Goal: Find specific page/section: Find specific page/section

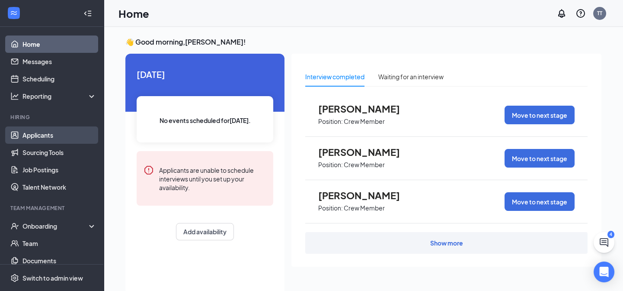
click at [45, 135] on link "Applicants" at bounding box center [59, 134] width 74 height 17
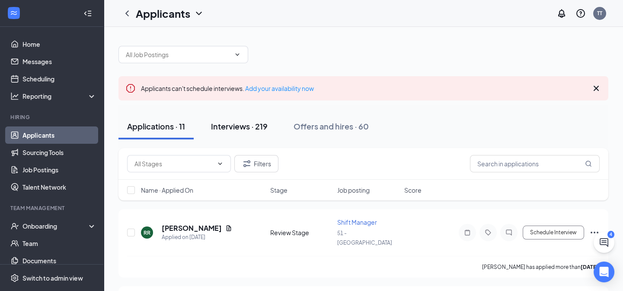
click at [233, 127] on div "Interviews · 219" at bounding box center [239, 126] width 57 height 11
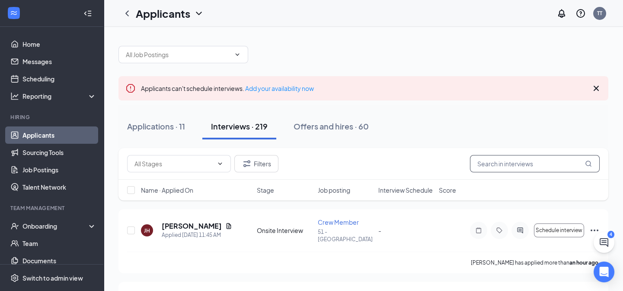
click at [494, 165] on input "text" at bounding box center [535, 163] width 130 height 17
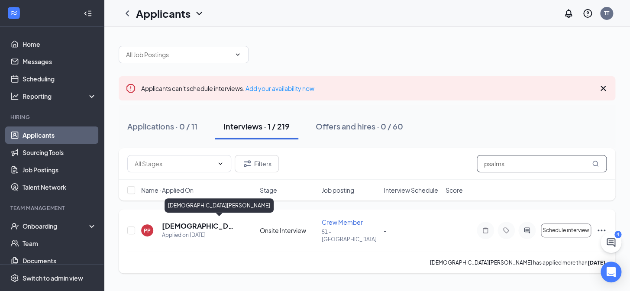
type input "psalms"
click at [183, 221] on h5 "[DEMOGRAPHIC_DATA][PERSON_NAME]" at bounding box center [199, 226] width 74 height 10
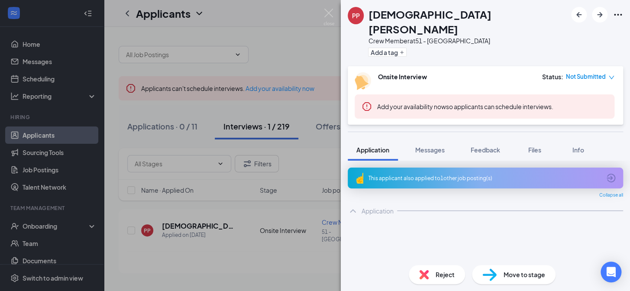
click at [618, 14] on icon "Ellipses" at bounding box center [618, 15] width 8 height 2
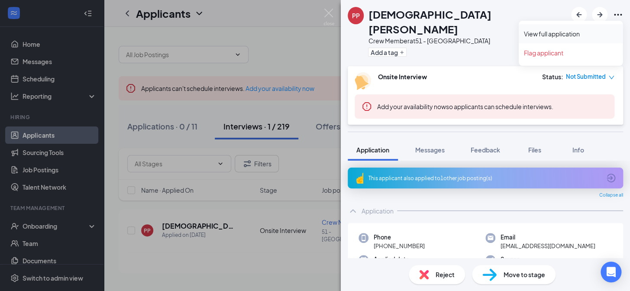
click at [567, 35] on link "View full application" at bounding box center [570, 33] width 93 height 9
